Goal: Transaction & Acquisition: Purchase product/service

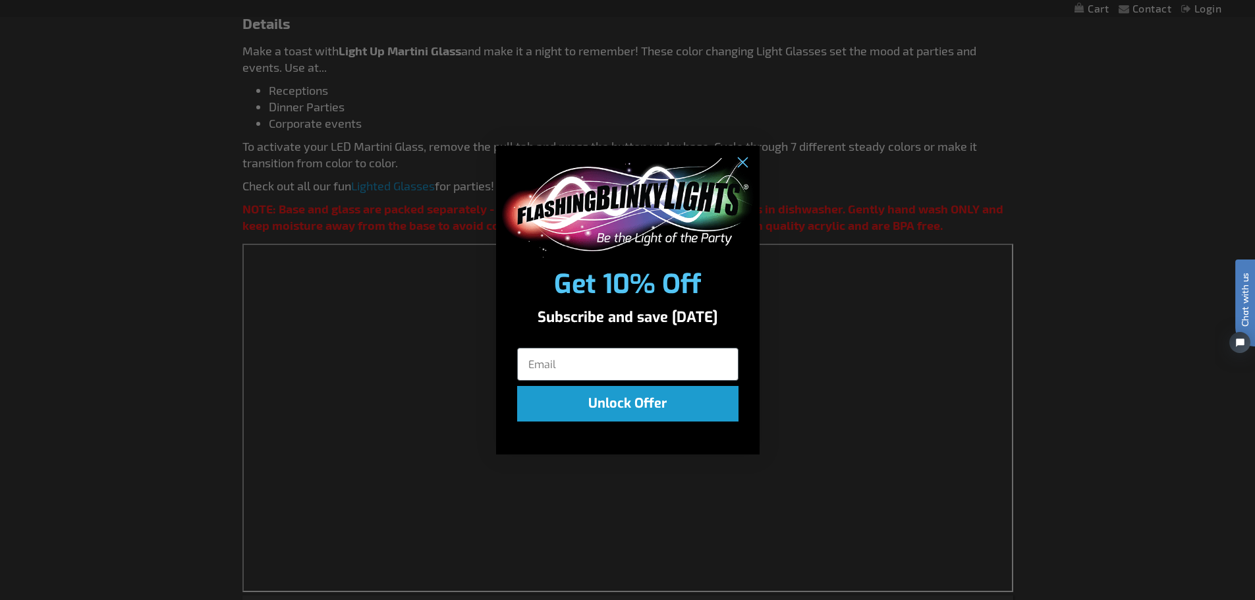
scroll to position [791, 0]
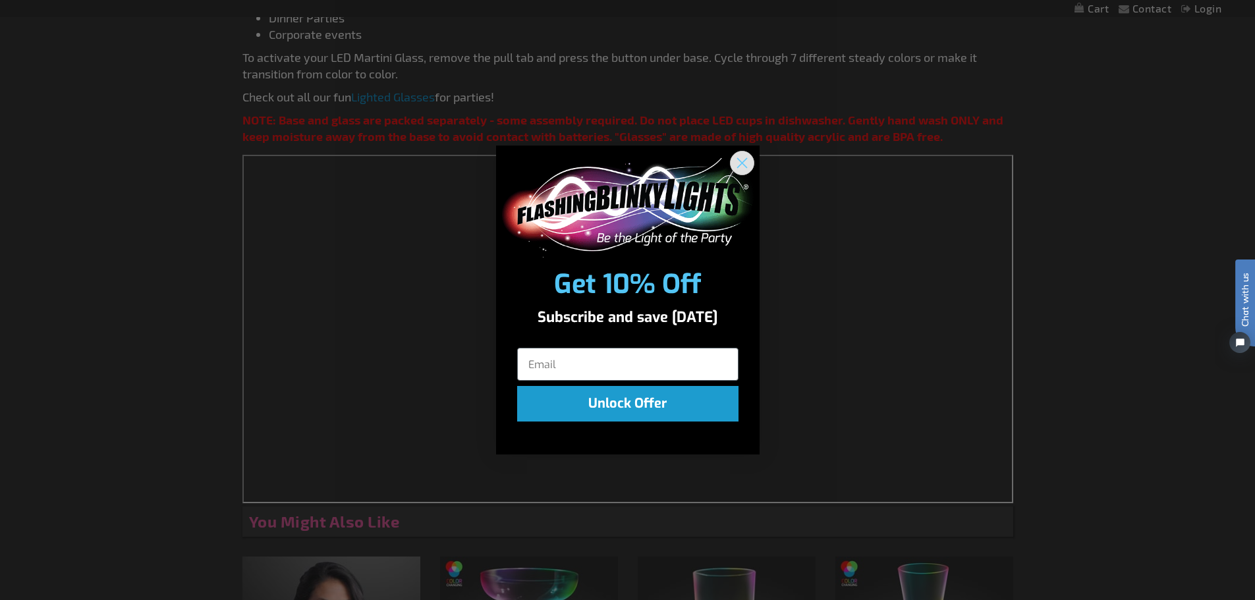
click at [748, 163] on circle "Close dialog" at bounding box center [742, 163] width 22 height 22
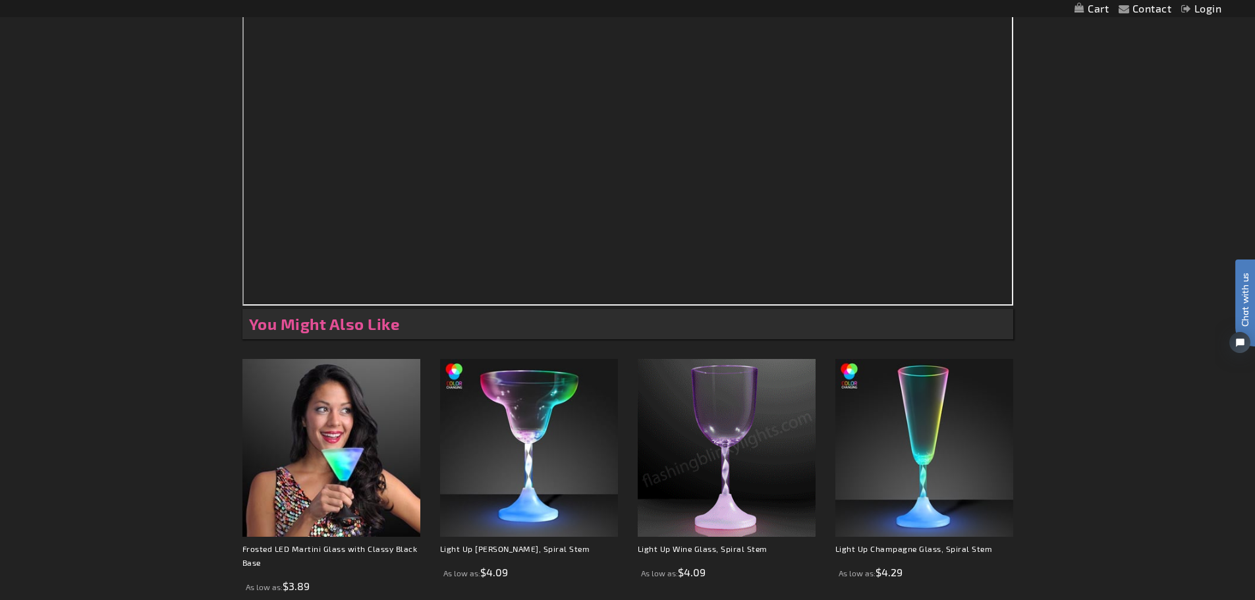
scroll to position [1120, 0]
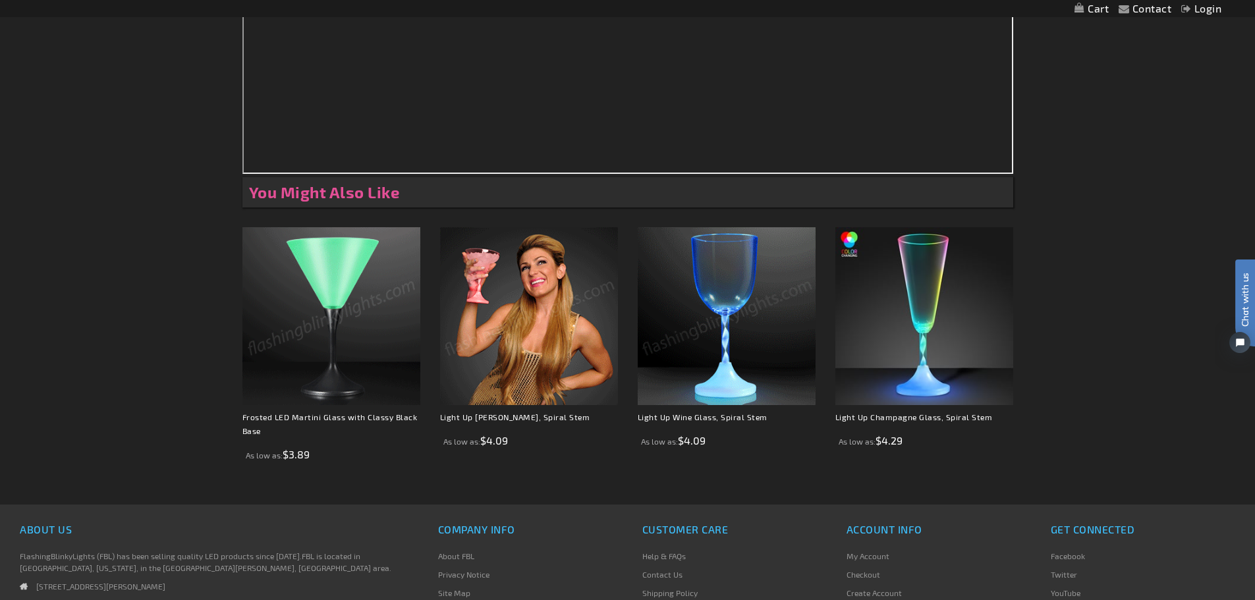
click at [343, 323] on img at bounding box center [331, 316] width 178 height 178
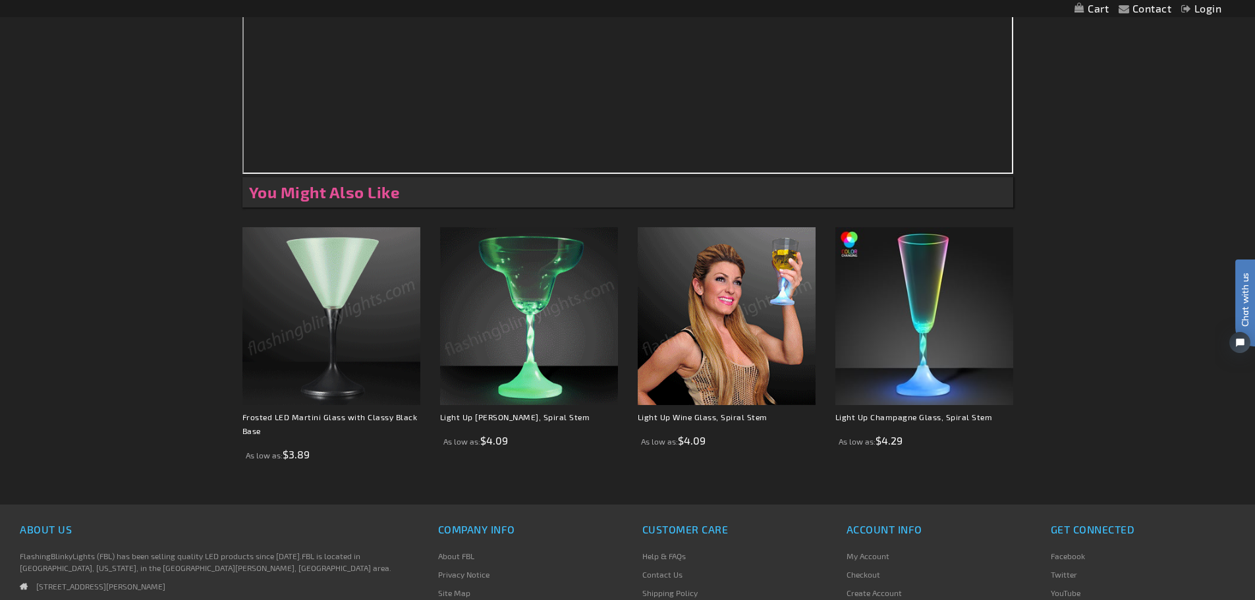
click at [366, 316] on img at bounding box center [331, 316] width 178 height 178
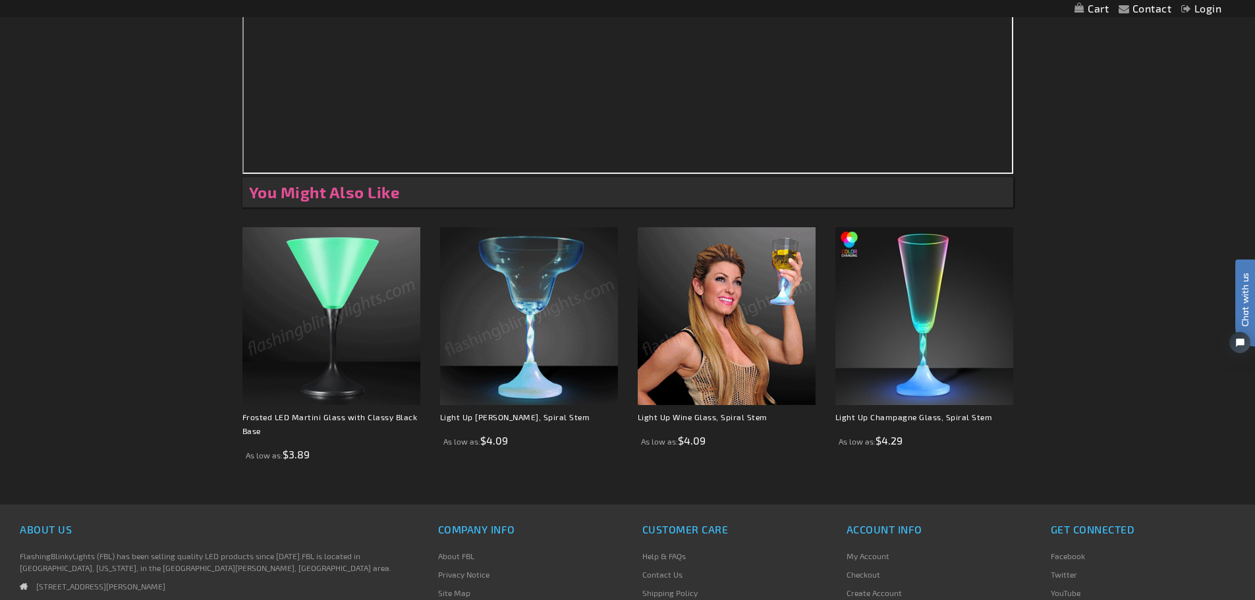
click at [347, 320] on img at bounding box center [331, 316] width 178 height 178
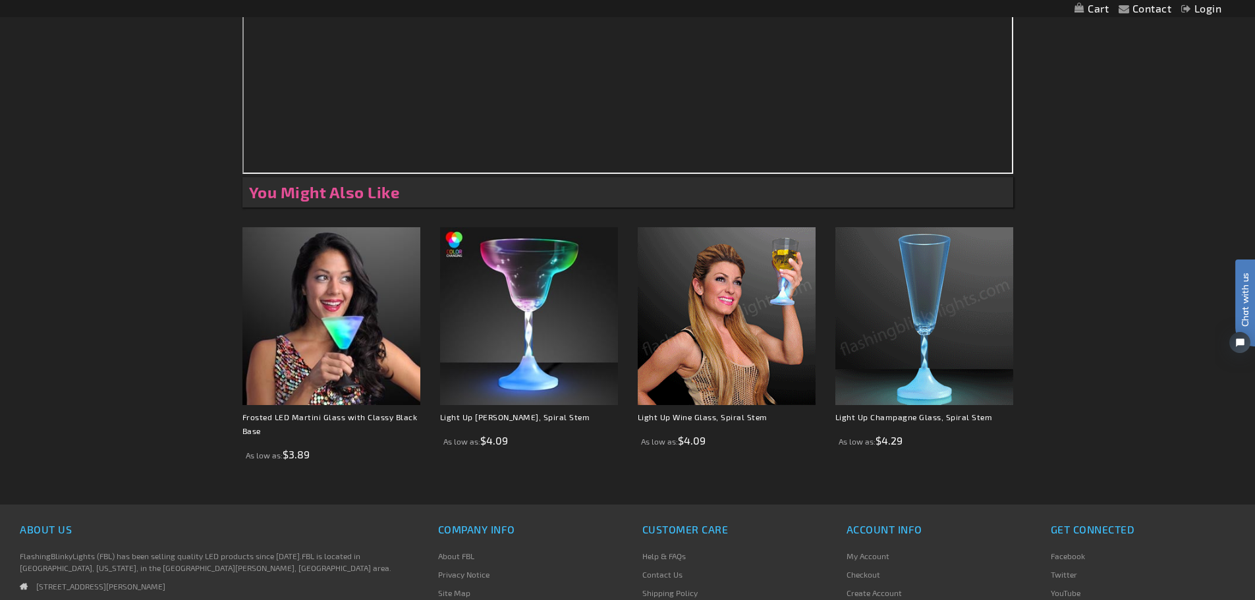
click at [789, 321] on img at bounding box center [727, 316] width 178 height 178
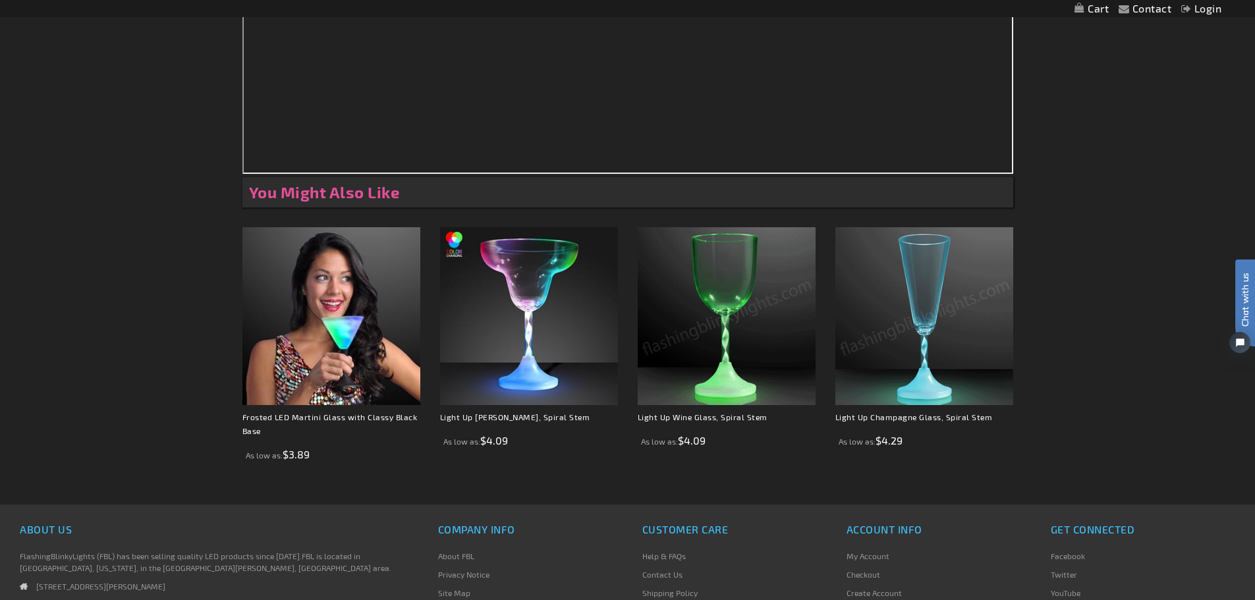
click at [742, 294] on img at bounding box center [727, 316] width 178 height 178
